Goal: Task Accomplishment & Management: Manage account settings

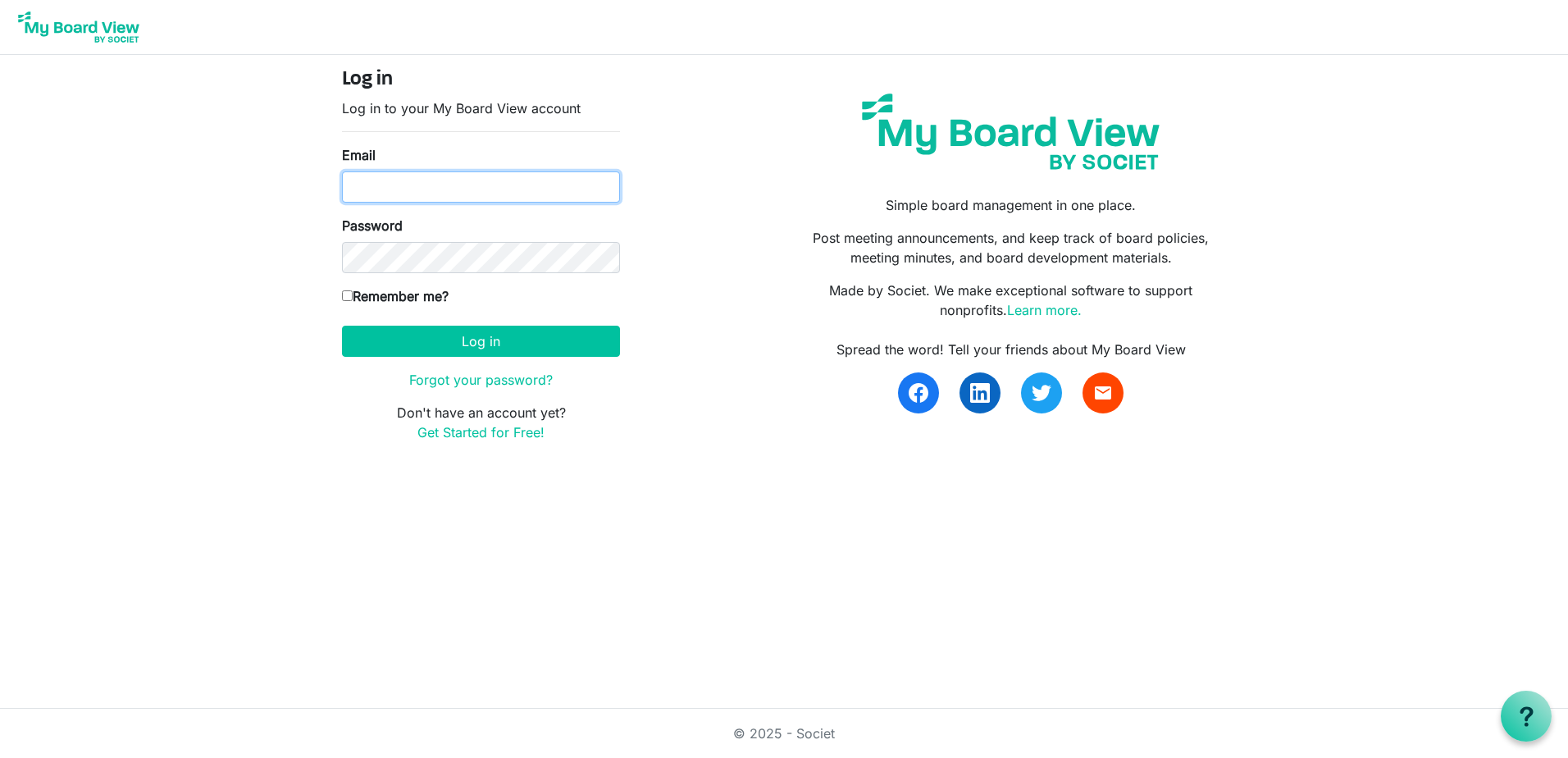
type input "[PERSON_NAME][EMAIL_ADDRESS][DOMAIN_NAME]"
drag, startPoint x: 0, startPoint y: 0, endPoint x: 495, endPoint y: 189, distance: 529.9
click at [495, 189] on input "[PERSON_NAME][EMAIL_ADDRESS][DOMAIN_NAME]" at bounding box center [481, 187] width 278 height 31
click at [767, 289] on div "Log in Log in to your My Board View account Email Keith.gravis@ssf.org.uk Passw…" at bounding box center [784, 262] width 908 height 387
click at [516, 361] on form "Log in Log in to your My Board View account Email Keith.gravis@ssf.org.uk Passw…" at bounding box center [481, 255] width 278 height 374
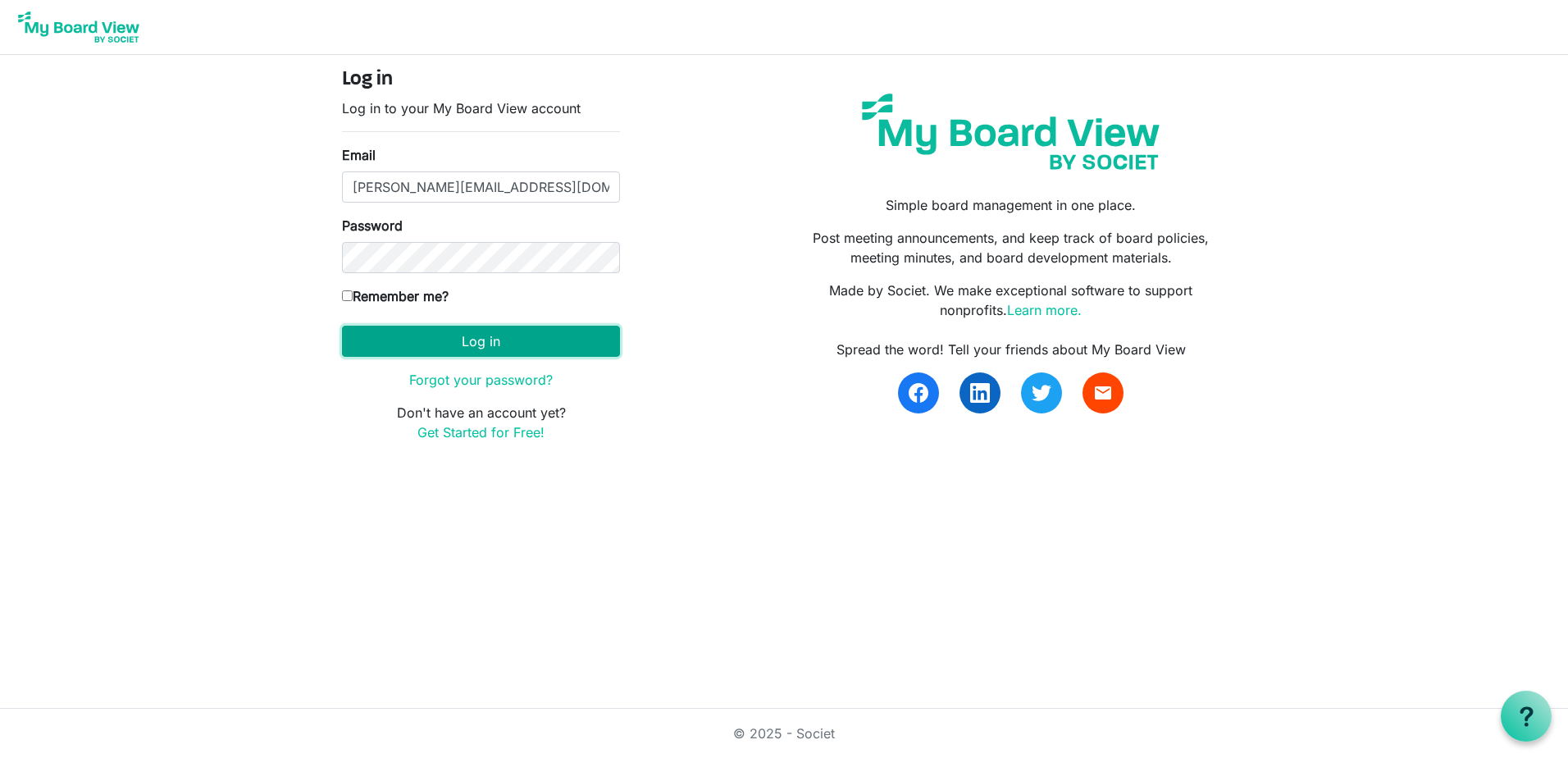
click at [502, 344] on button "Log in" at bounding box center [481, 340] width 278 height 31
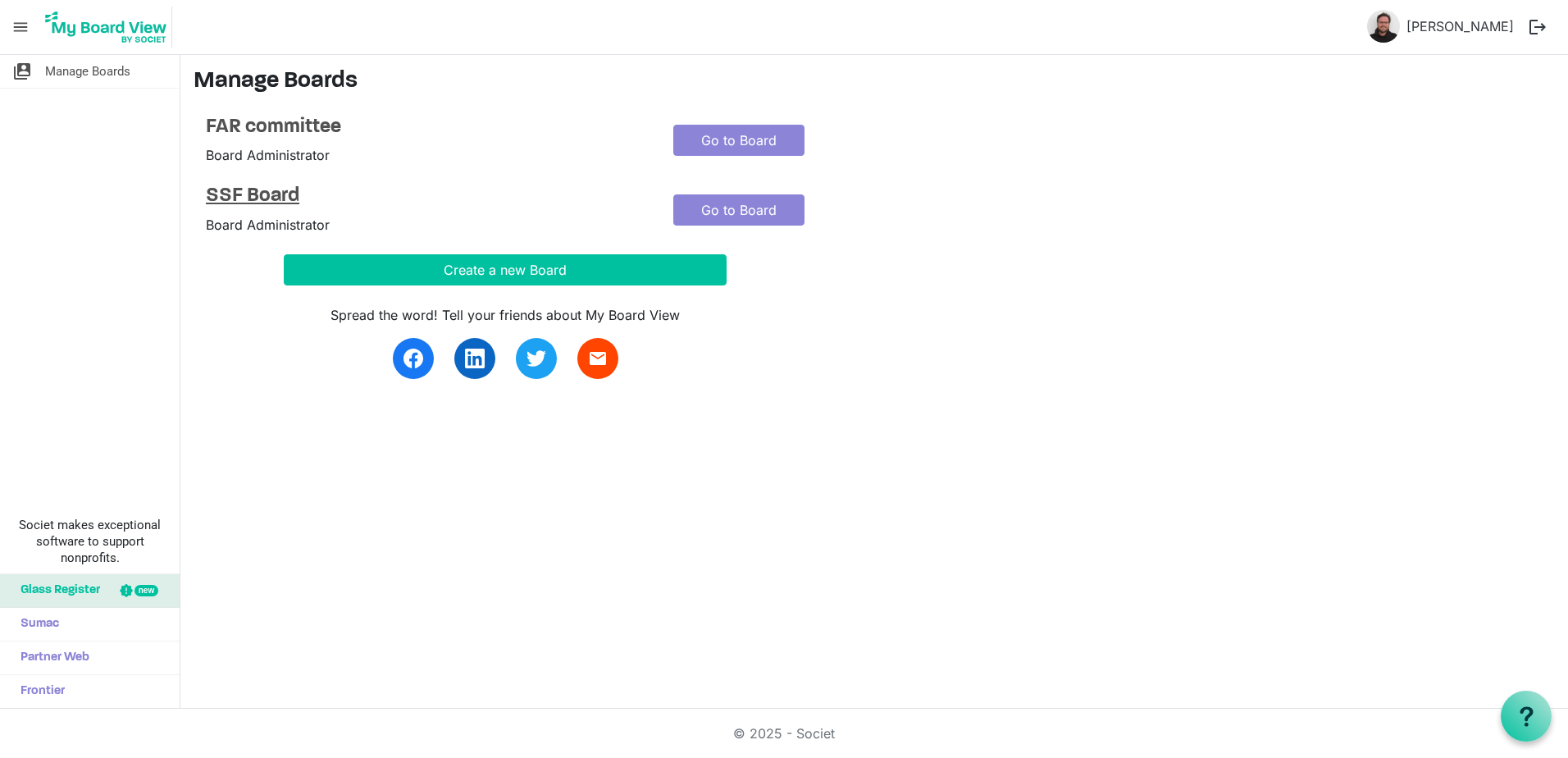
click at [292, 191] on h4 "SSF Board" at bounding box center [427, 196] width 443 height 24
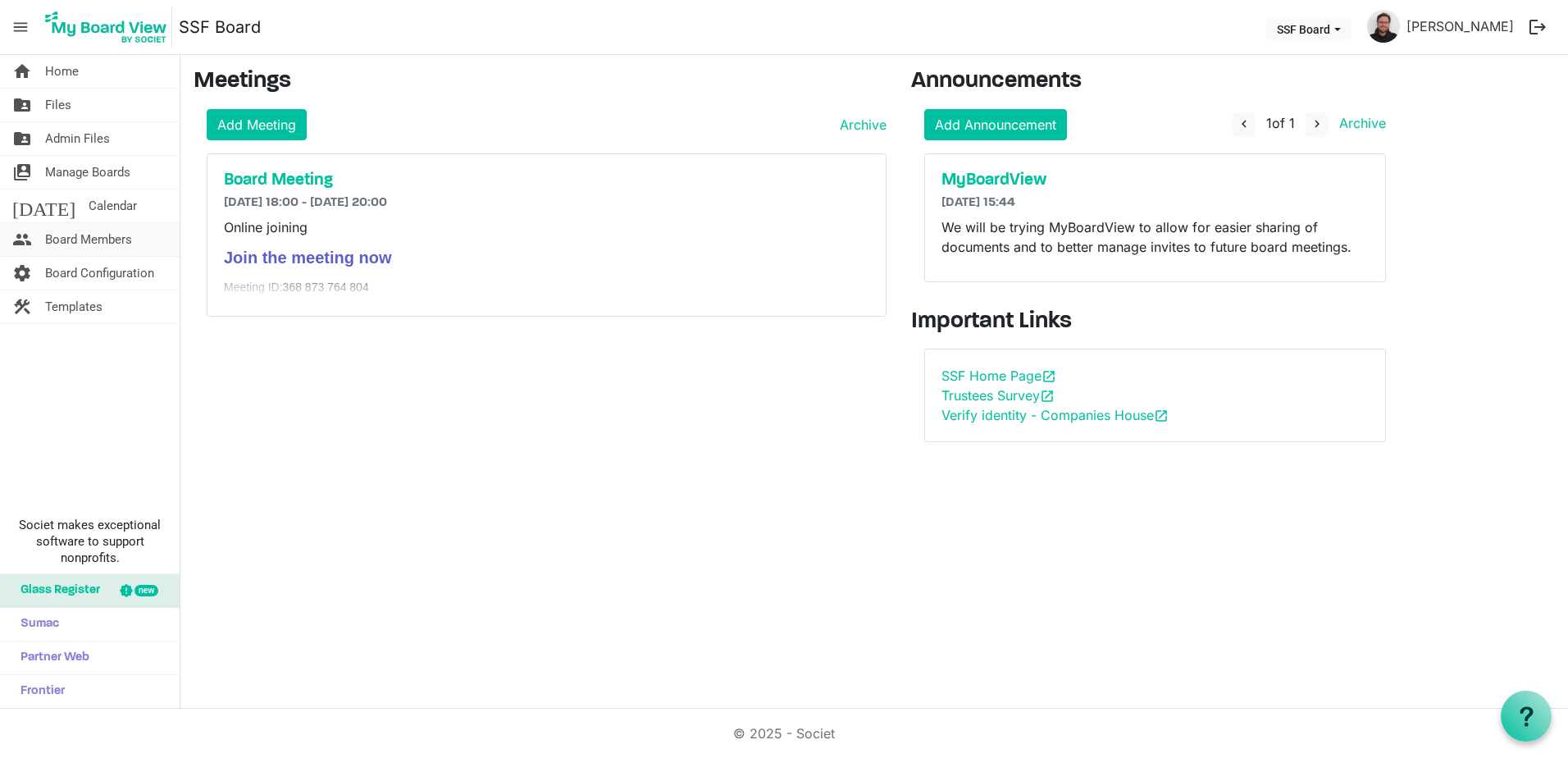
click at [79, 244] on span "Board Members" at bounding box center [88, 239] width 87 height 33
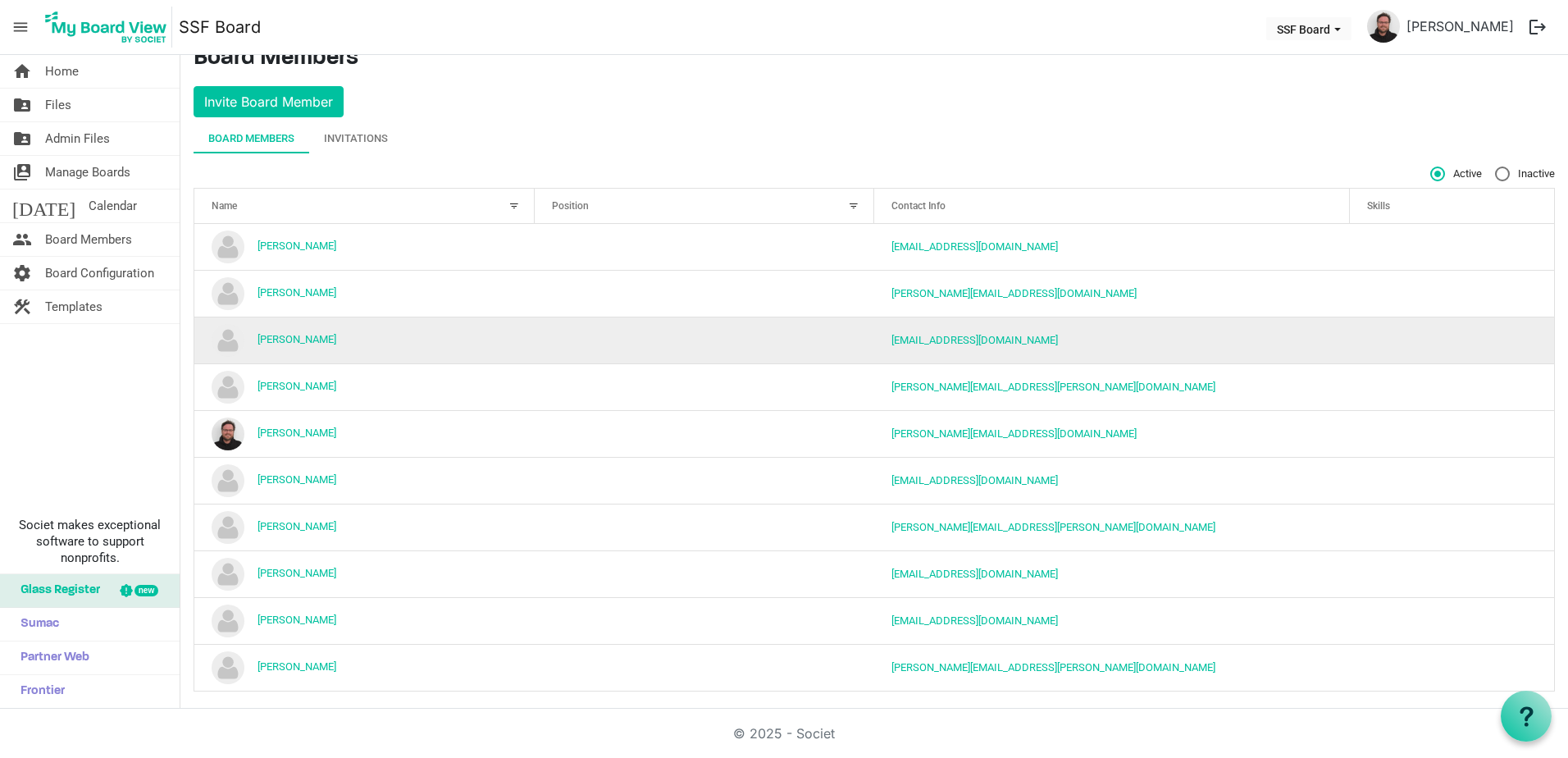
scroll to position [32, 0]
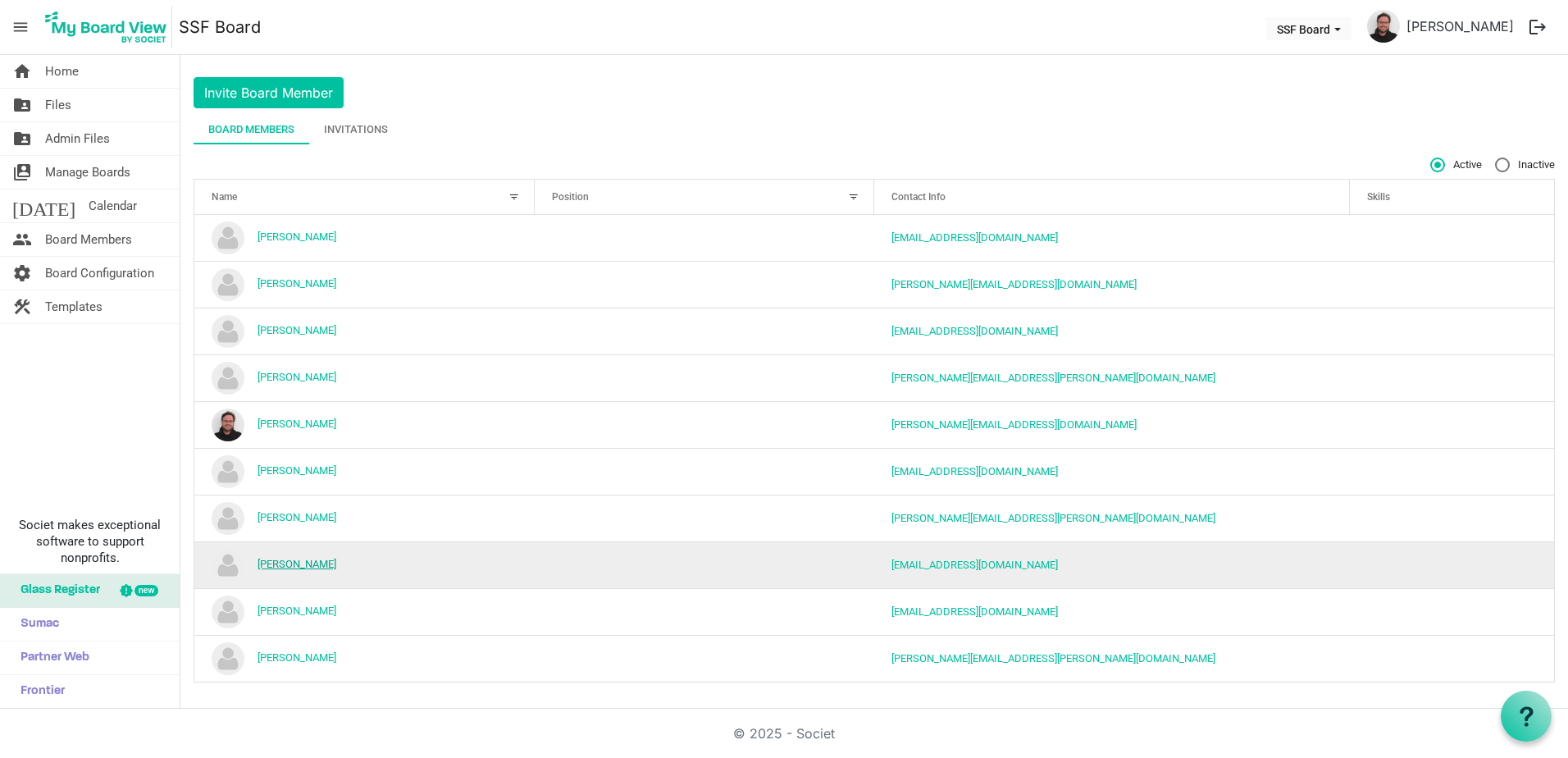
click at [336, 558] on link "[PERSON_NAME]" at bounding box center [297, 564] width 78 height 12
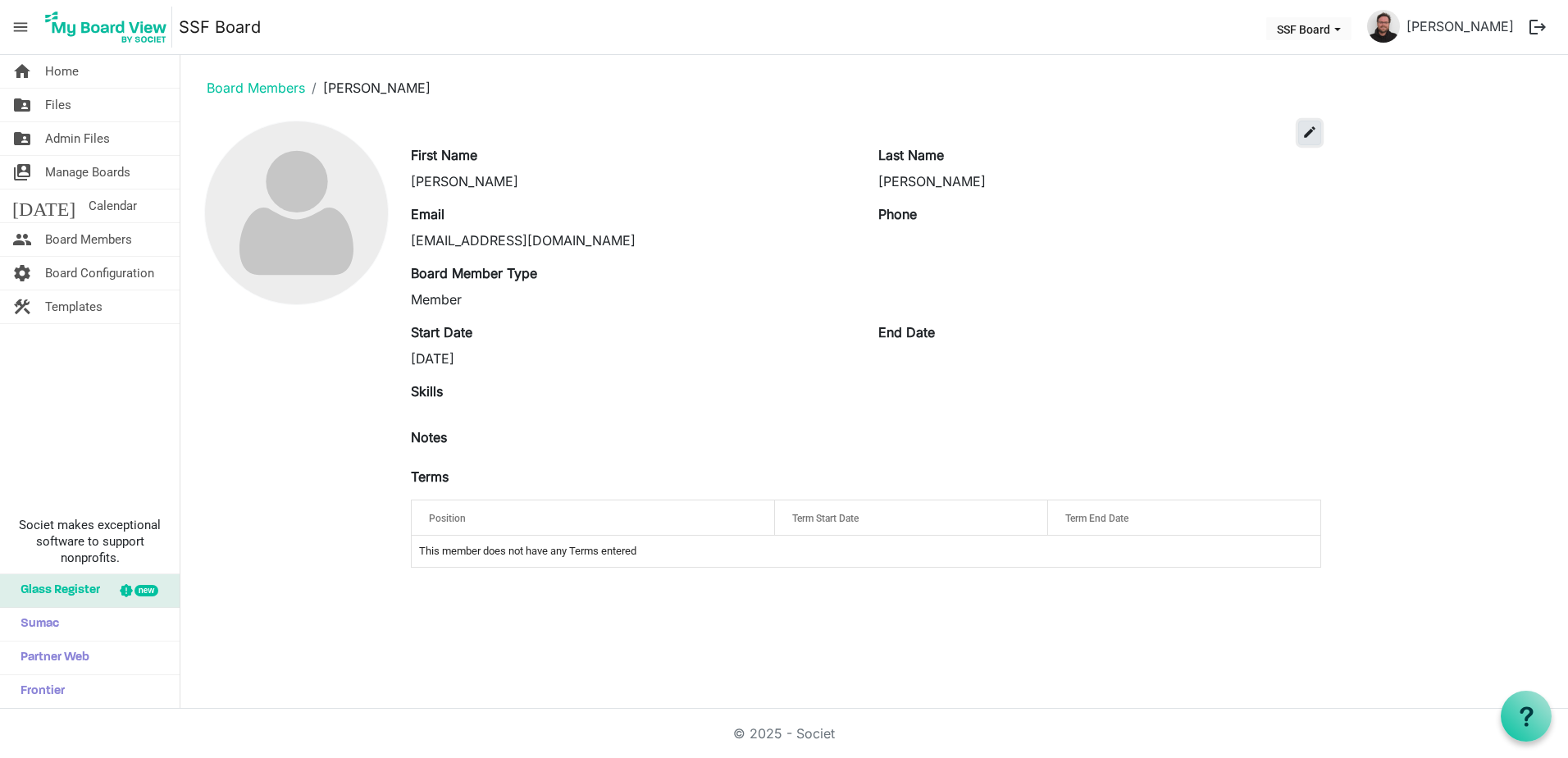
click at [1317, 124] on button "edit" at bounding box center [1309, 133] width 23 height 25
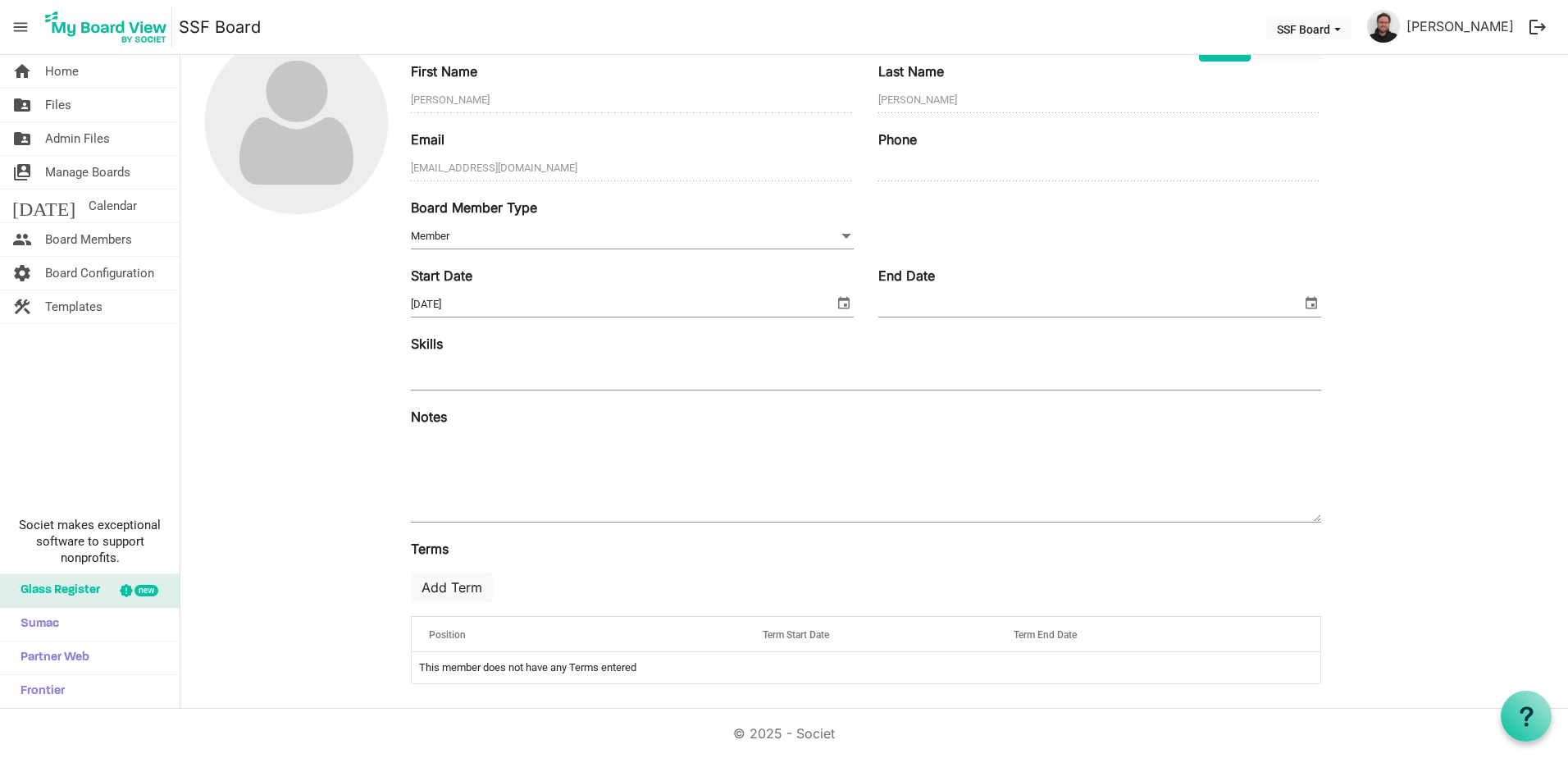
scroll to position [92, 0]
click at [685, 237] on span "Member Member" at bounding box center [632, 235] width 443 height 26
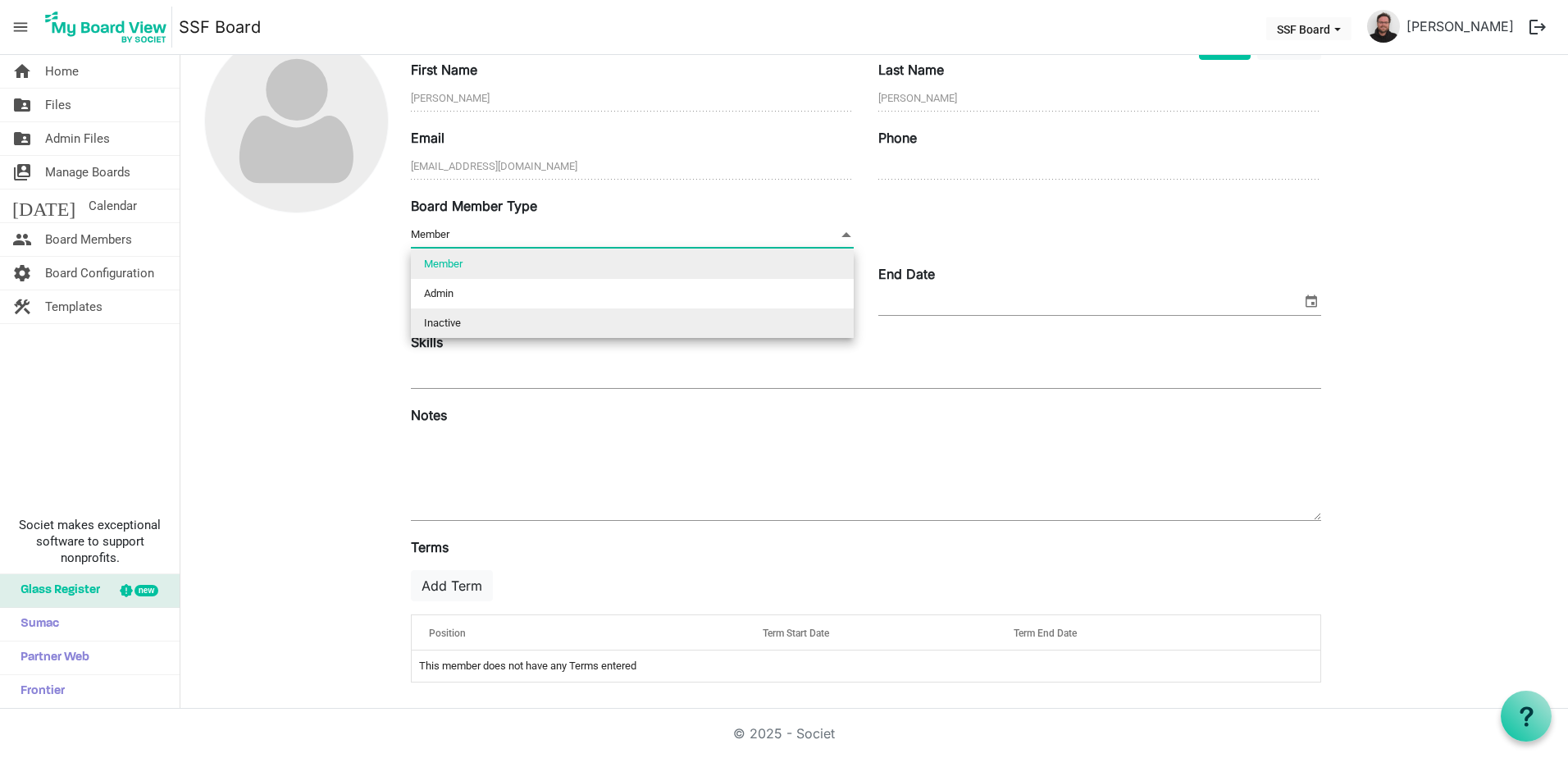
click at [468, 321] on li "Inactive" at bounding box center [632, 323] width 443 height 30
type input "Inactive"
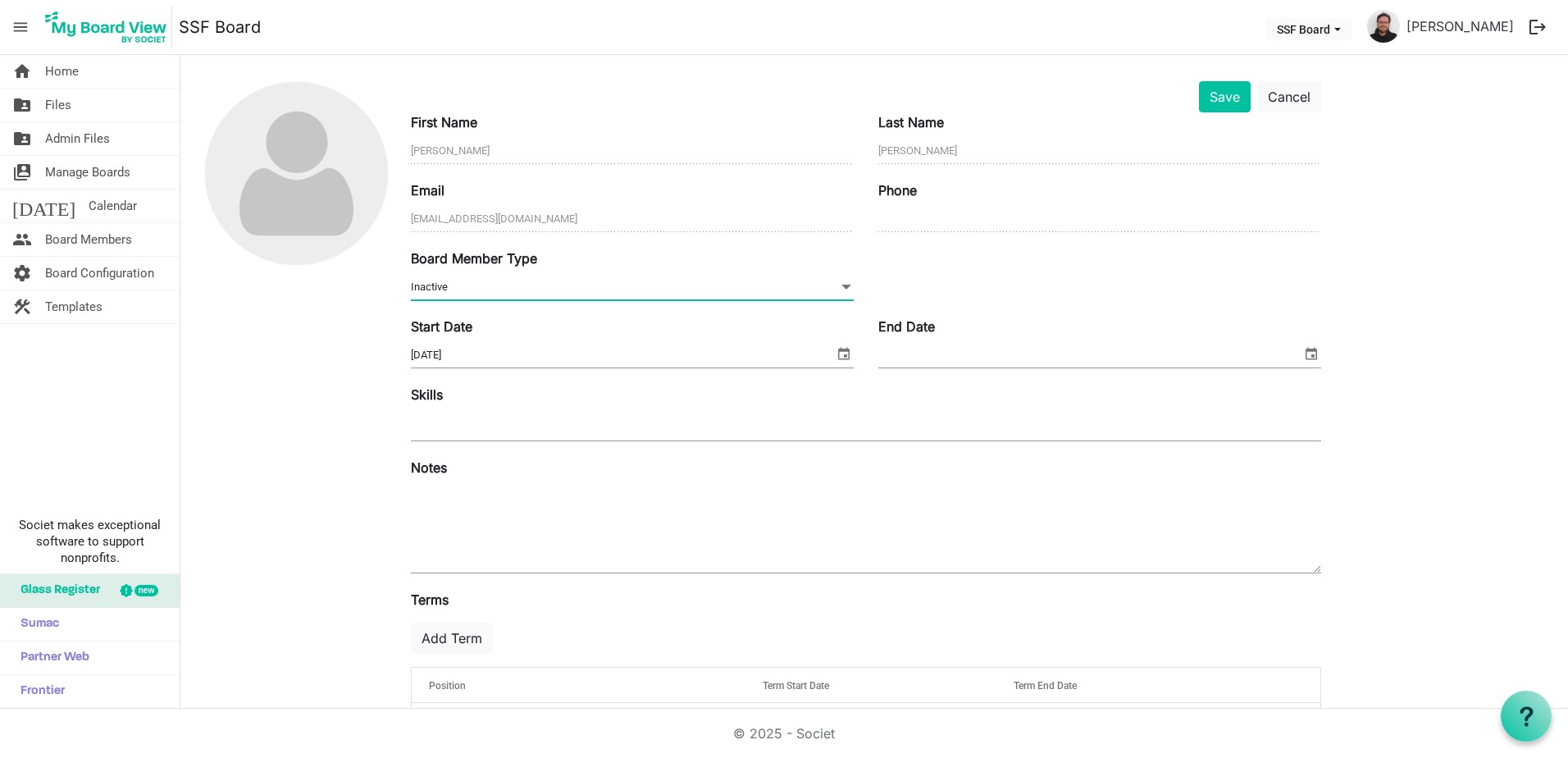
scroll to position [0, 0]
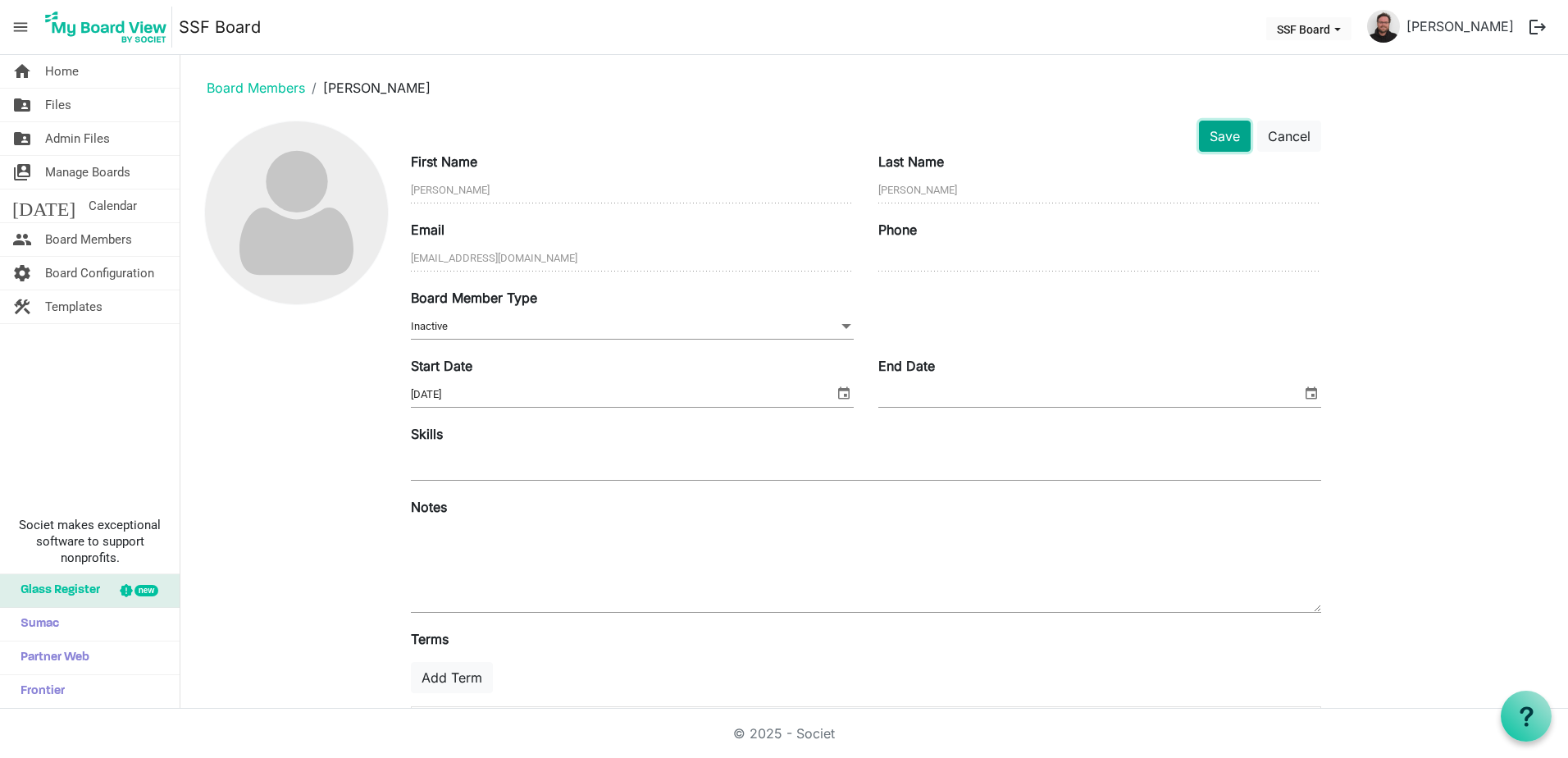
click at [1233, 140] on button "Save" at bounding box center [1225, 136] width 52 height 31
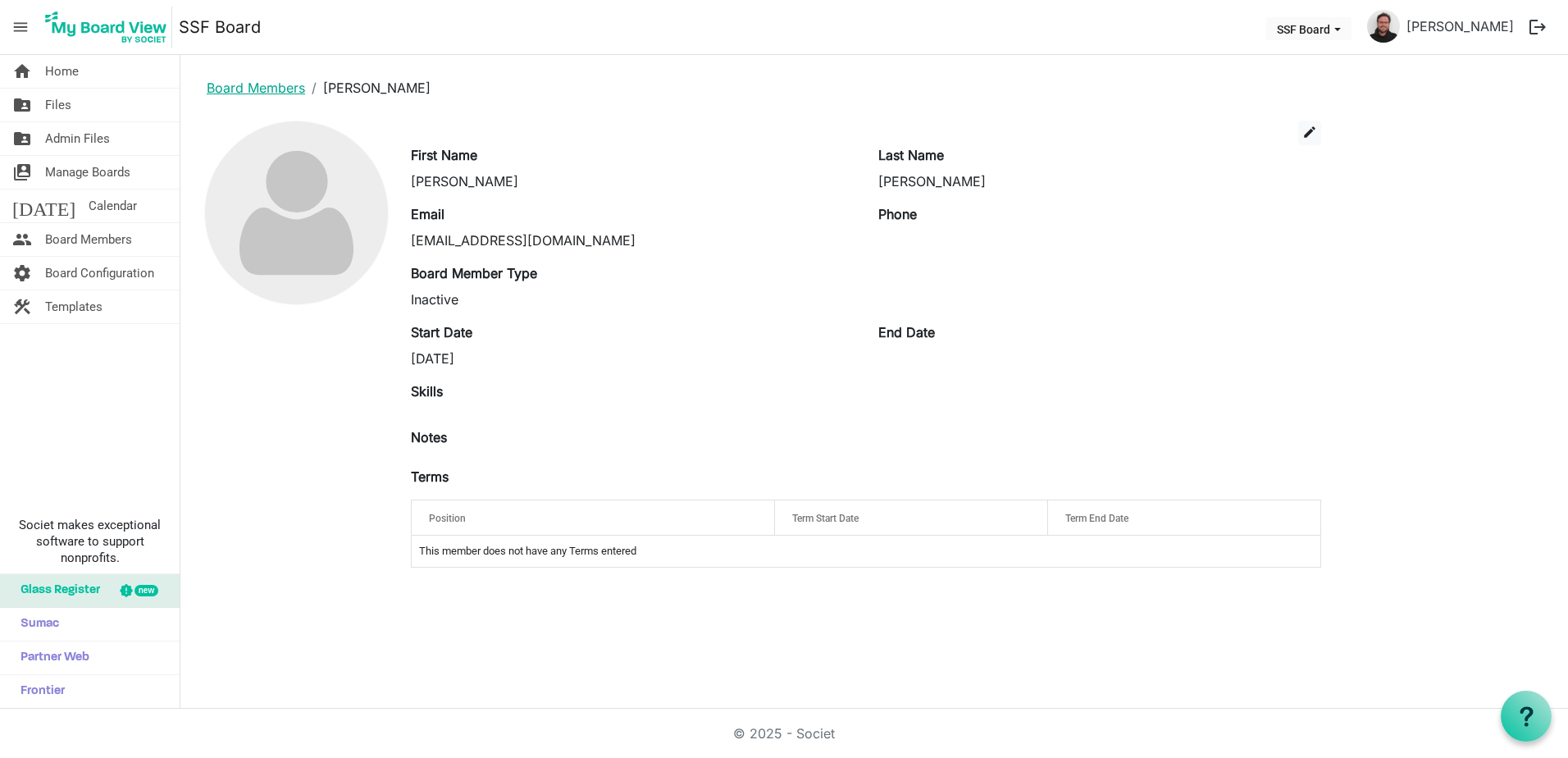
click at [261, 92] on link "Board Members" at bounding box center [255, 87] width 98 height 17
